Goal: Task Accomplishment & Management: Manage account settings

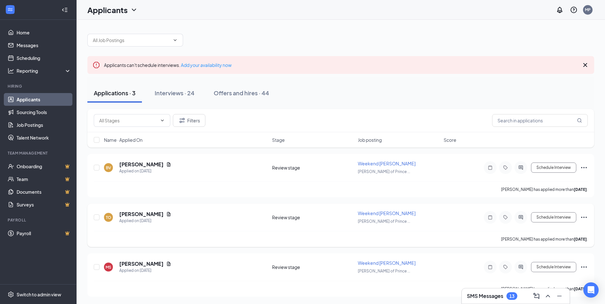
scroll to position [0, 0]
click at [528, 301] on div "SMS Messages 13" at bounding box center [516, 296] width 98 height 10
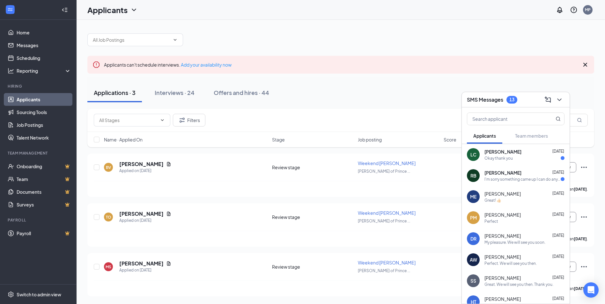
scroll to position [0, 0]
click at [583, 84] on div "Applications · 3 Interviews · 24 Offers and hires · 44" at bounding box center [340, 93] width 507 height 19
click at [560, 99] on icon "ChevronDown" at bounding box center [560, 100] width 8 height 8
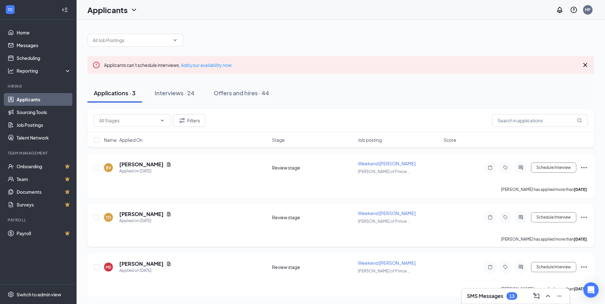
scroll to position [0, 0]
click at [31, 99] on link "Applicants" at bounding box center [44, 99] width 55 height 13
click at [185, 119] on icon "Filter" at bounding box center [182, 121] width 8 height 8
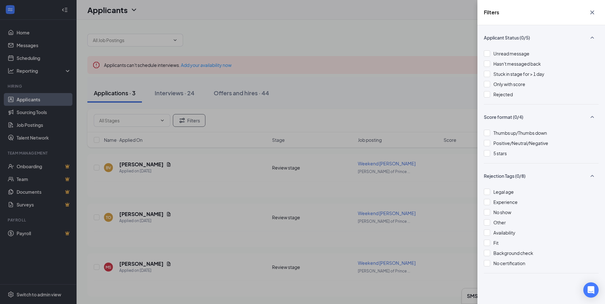
click at [595, 13] on icon "Cross" at bounding box center [593, 13] width 8 height 8
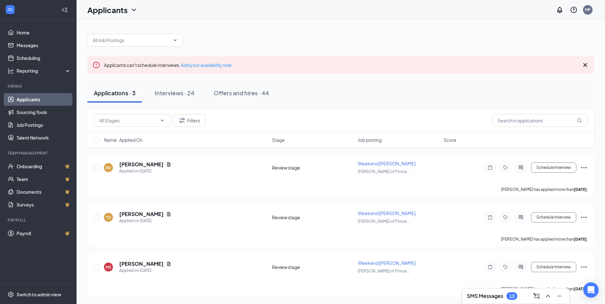
click at [29, 99] on link "Applicants" at bounding box center [44, 99] width 55 height 13
click at [162, 121] on icon "ChevronDown" at bounding box center [162, 120] width 5 height 5
click at [122, 132] on div "Application (565)" at bounding box center [121, 132] width 34 height 7
type input "Application (565)"
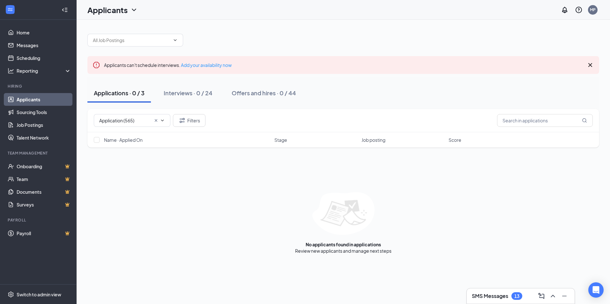
click at [162, 121] on icon "ChevronDown" at bounding box center [162, 120] width 5 height 5
click at [165, 201] on div "Application (565) Application (565) Review Stage (75) Review stage (69) Filters…" at bounding box center [343, 181] width 512 height 145
click at [25, 32] on link "Home" at bounding box center [44, 32] width 55 height 13
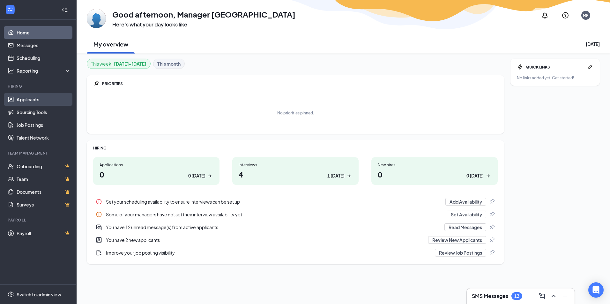
click at [23, 99] on link "Applicants" at bounding box center [44, 99] width 55 height 13
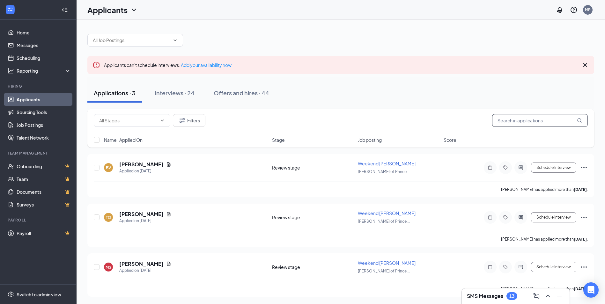
click at [535, 117] on input "text" at bounding box center [540, 120] width 96 height 13
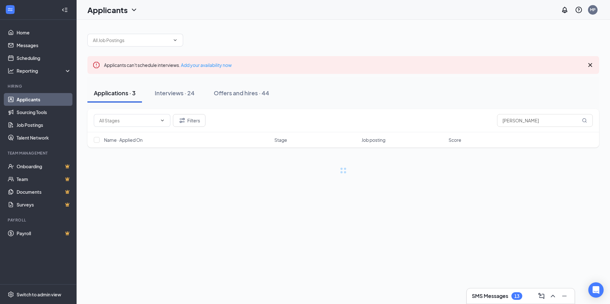
click at [512, 215] on div "Applicants can't schedule interviews. Add your availability now Applications · …" at bounding box center [344, 162] width 534 height 285
click at [525, 120] on input "ann" at bounding box center [545, 120] width 96 height 13
type input "anne"
click at [586, 121] on icon "MagnifyingGlass" at bounding box center [584, 120] width 5 height 5
click at [162, 121] on icon "ChevronDown" at bounding box center [162, 121] width 3 height 2
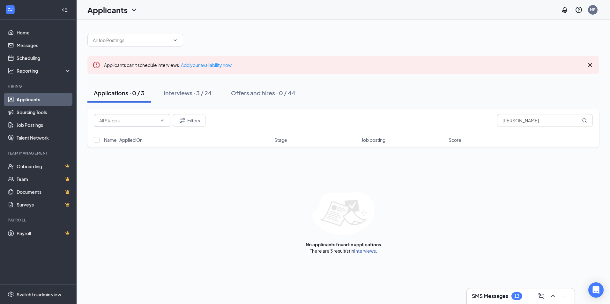
click at [364, 251] on link "Interviews" at bounding box center [365, 251] width 22 height 6
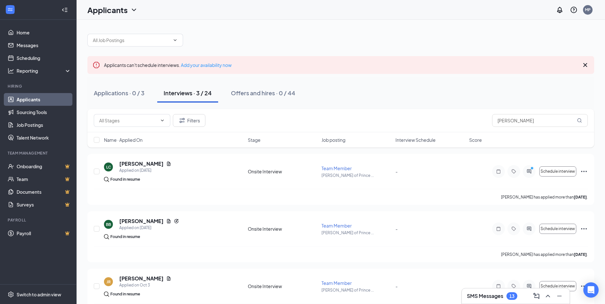
click at [176, 93] on div "Interviews · 3 / 24" at bounding box center [188, 93] width 48 height 8
click at [177, 92] on div "Interviews · 3 / 24" at bounding box center [188, 93] width 48 height 8
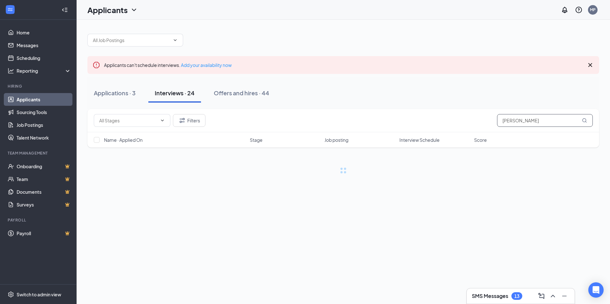
type input "ann"
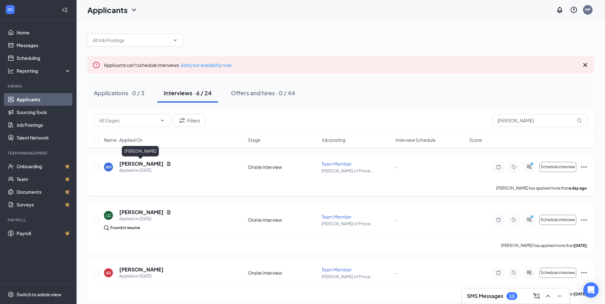
click at [137, 164] on h5 "Ann Morrissey" at bounding box center [141, 164] width 44 height 7
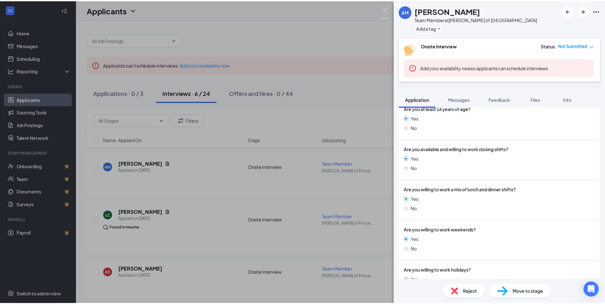
scroll to position [253, 0]
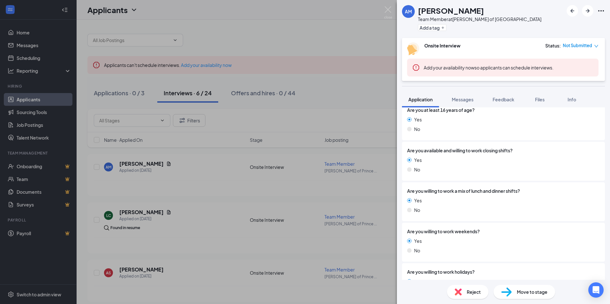
click at [366, 10] on div "AM Ann Morrissey Team Member at Culver's of Princeton Add a tag Onsite Intervie…" at bounding box center [305, 152] width 610 height 304
click at [349, 34] on div "AM Ann Morrissey Team Member at Culver's of Princeton Add a tag Onsite Intervie…" at bounding box center [305, 152] width 610 height 304
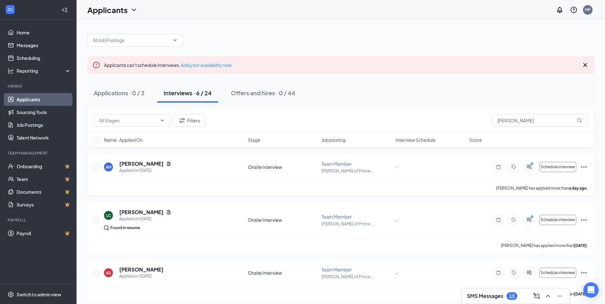
click at [585, 167] on icon "Ellipses" at bounding box center [585, 167] width 8 height 8
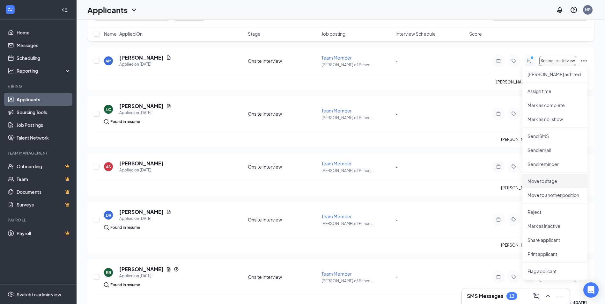
scroll to position [178, 0]
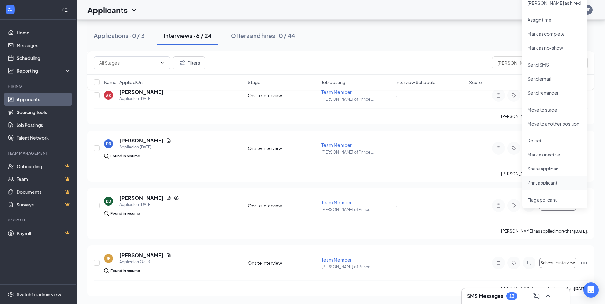
click at [540, 182] on p "Print applicant" at bounding box center [555, 183] width 55 height 6
